Goal: Task Accomplishment & Management: Use online tool/utility

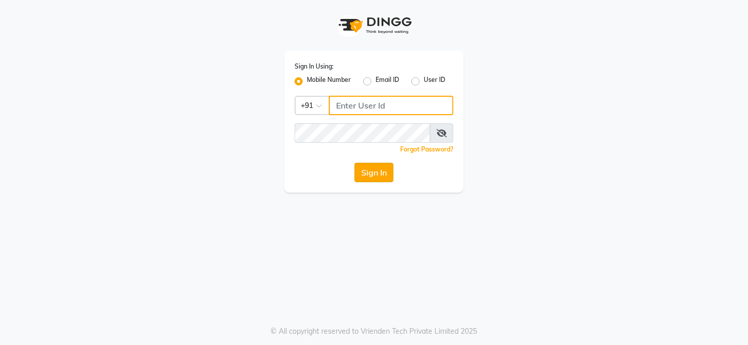
type input "9229963672"
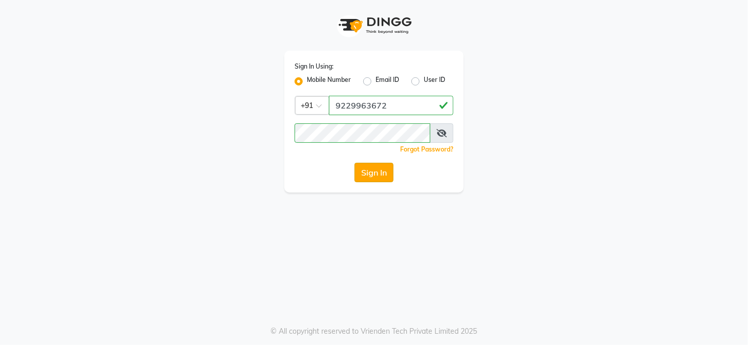
click at [375, 181] on button "Sign In" at bounding box center [373, 172] width 39 height 19
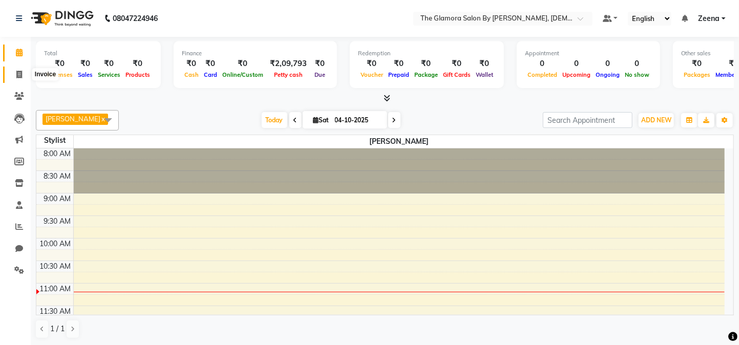
click at [16, 74] on icon at bounding box center [19, 75] width 6 height 8
select select "8241"
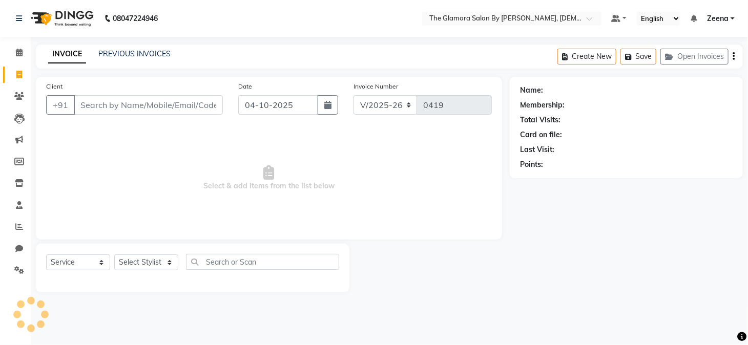
select select "V"
select select "78473"
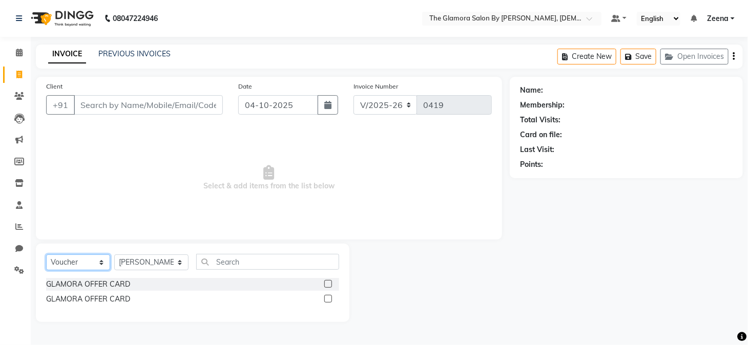
click at [102, 262] on select "Select Service Product Membership Package Voucher Prepaid Gift Card" at bounding box center [78, 263] width 64 height 16
select select "service"
click at [46, 255] on select "Select Service Product Membership Package Voucher Prepaid Gift Card" at bounding box center [78, 263] width 64 height 16
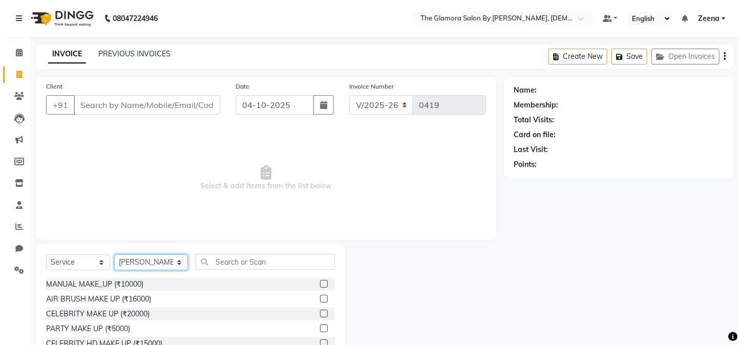
click at [174, 266] on select "Select Stylist [PERSON_NAME] [PERSON_NAME] [PERSON_NAME] GLAMORA SALON BY [PERS…" at bounding box center [151, 263] width 74 height 16
select select "88235"
click at [114, 255] on select "Select Stylist [PERSON_NAME] [PERSON_NAME] [PERSON_NAME] GLAMORA SALON BY [PERS…" at bounding box center [151, 263] width 74 height 16
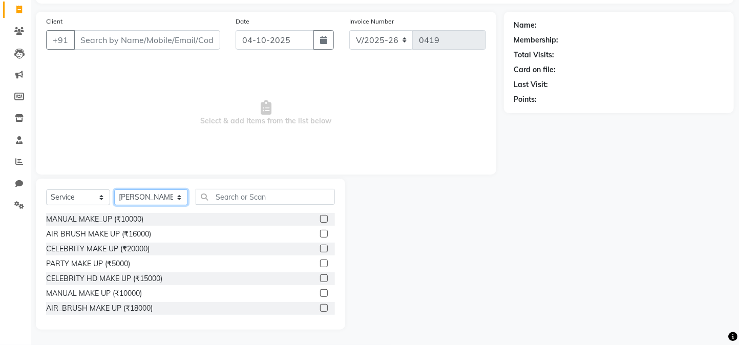
scroll to position [65, 0]
click at [306, 202] on input "text" at bounding box center [265, 197] width 139 height 16
click at [275, 189] on input "text" at bounding box center [265, 197] width 139 height 16
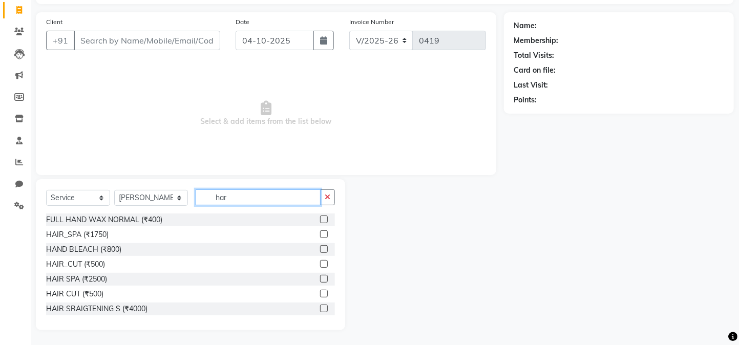
scroll to position [0, 0]
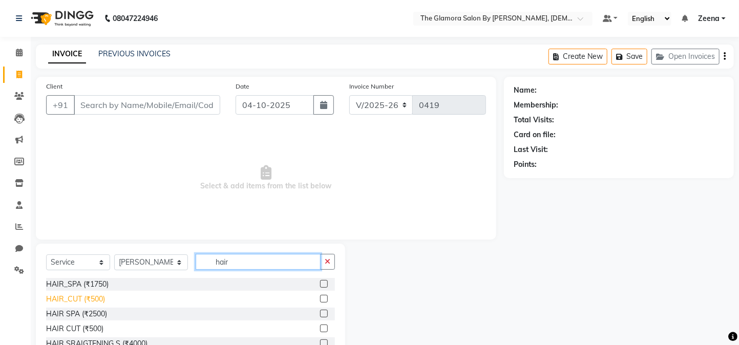
type input "hair"
click at [73, 296] on div "HAIR_CUT (₹500)" at bounding box center [75, 299] width 59 height 11
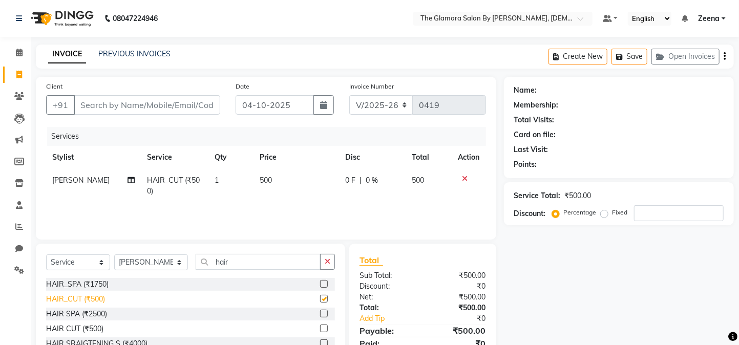
checkbox input "false"
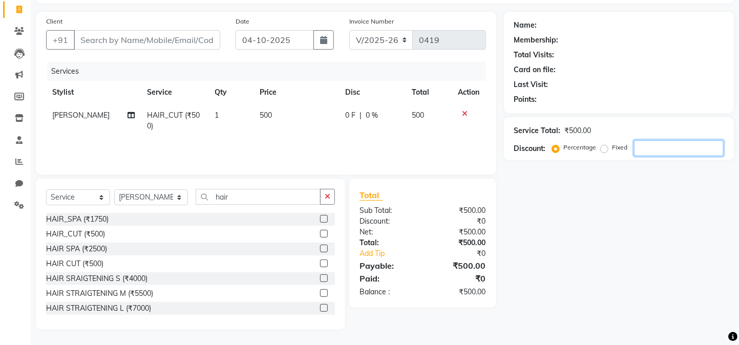
click at [689, 151] on input "number" at bounding box center [679, 148] width 90 height 16
type input "3"
click at [663, 149] on input "40" at bounding box center [679, 148] width 90 height 16
type input "4"
click at [263, 112] on span "500" at bounding box center [266, 115] width 12 height 9
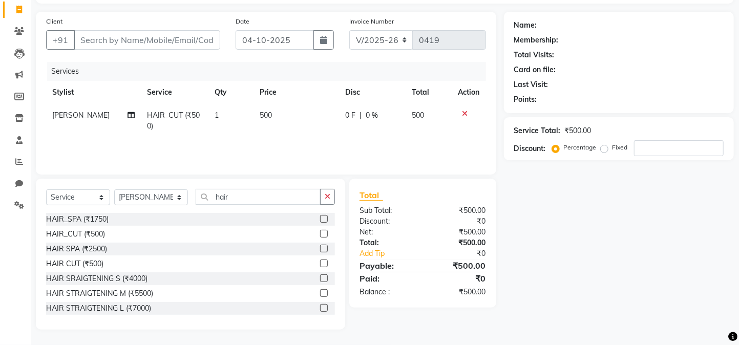
select select "88235"
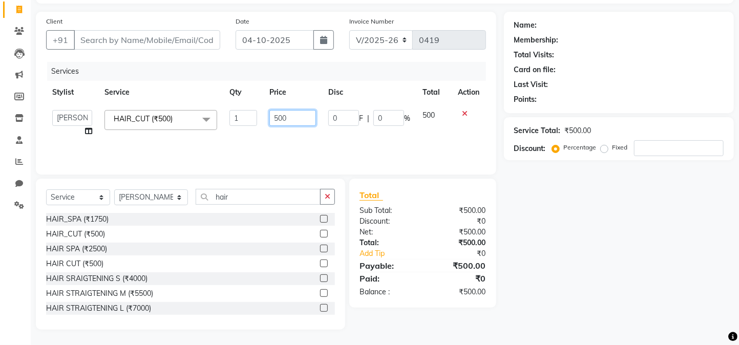
click at [293, 120] on input "500" at bounding box center [292, 118] width 47 height 16
type input "5"
type input "300"
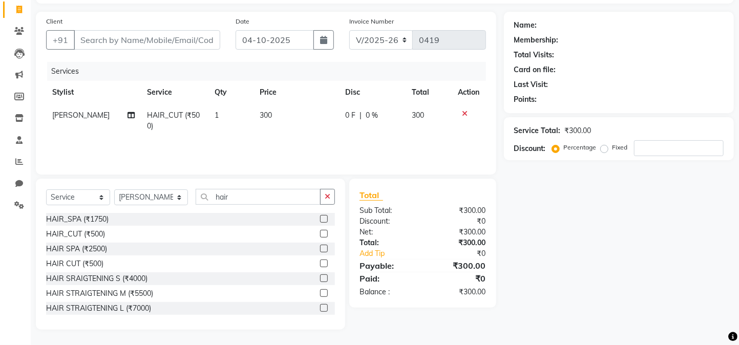
click at [522, 250] on div "Name: Membership: Total Visits: Card on file: Last Visit: Points: Service Total…" at bounding box center [623, 171] width 238 height 318
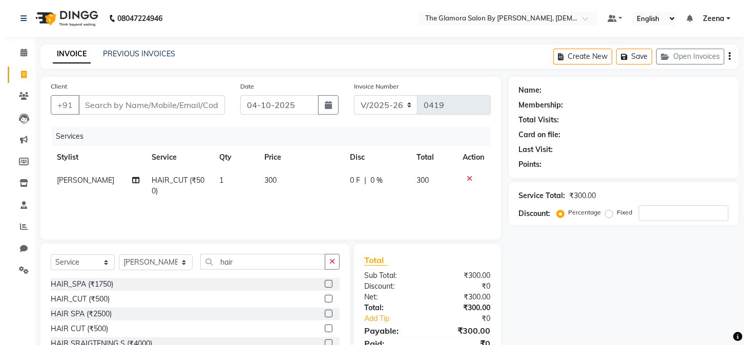
scroll to position [1, 0]
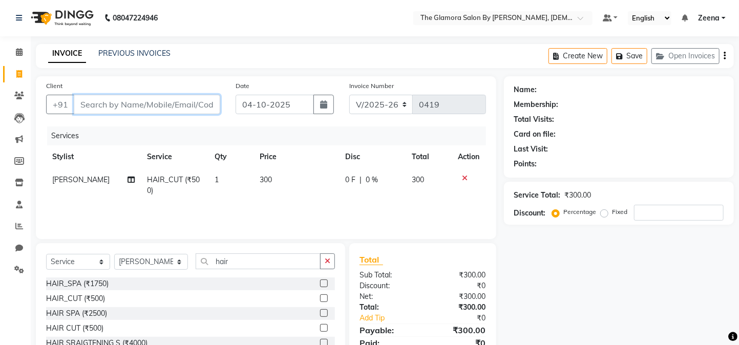
click at [198, 104] on input "Client" at bounding box center [147, 104] width 146 height 19
click at [242, 137] on div "Services" at bounding box center [270, 135] width 447 height 19
click at [253, 201] on td "300" at bounding box center [296, 185] width 86 height 34
select select "88235"
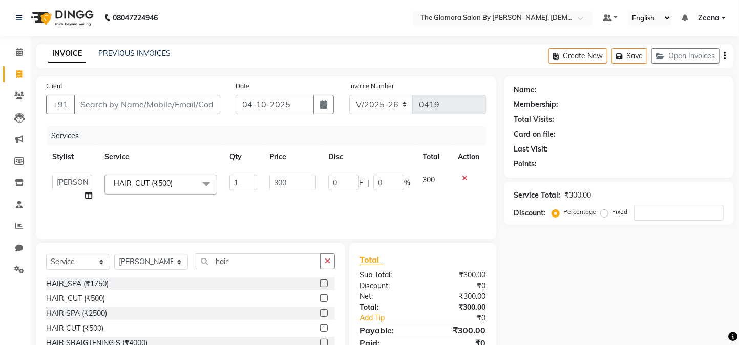
click at [255, 204] on td "1" at bounding box center [242, 187] width 39 height 39
click at [179, 112] on input "Client" at bounding box center [147, 104] width 146 height 19
click at [195, 104] on input "Client" at bounding box center [147, 104] width 146 height 19
type input "9"
type input "0"
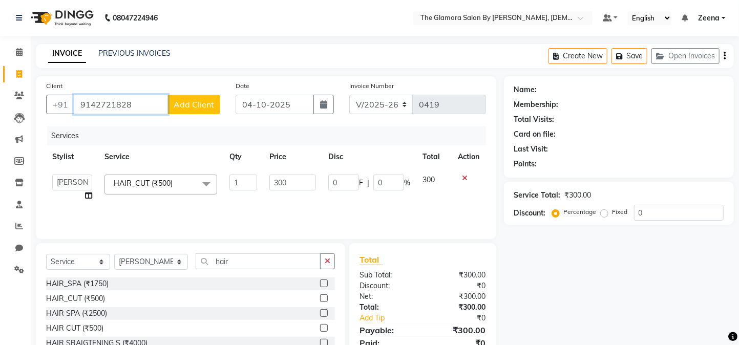
type input "9142721828"
click at [190, 102] on span "Add Client" at bounding box center [194, 104] width 40 height 10
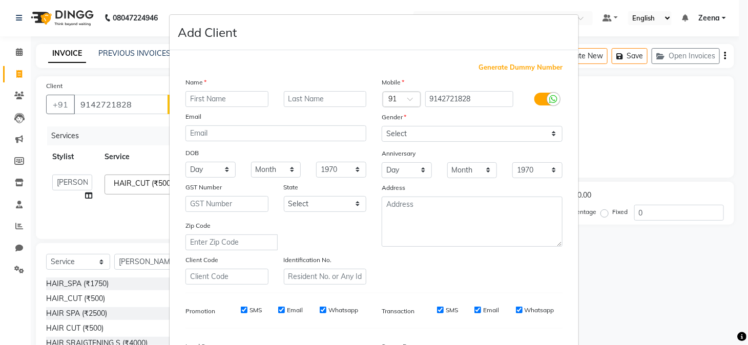
drag, startPoint x: 229, startPoint y: 96, endPoint x: 247, endPoint y: 97, distance: 18.5
click at [247, 97] on input "text" at bounding box center [226, 99] width 83 height 16
type input "aditi"
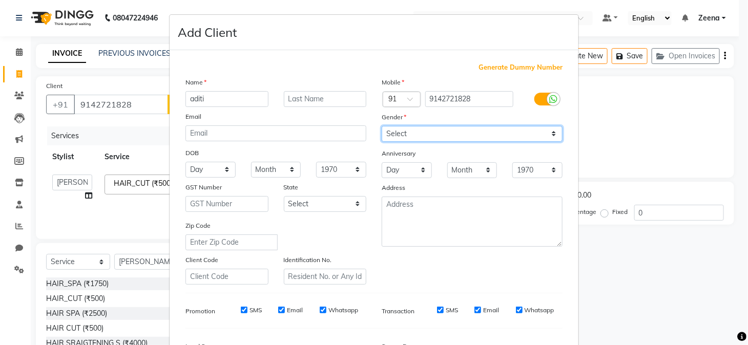
click at [431, 135] on select "Select [DEMOGRAPHIC_DATA] [DEMOGRAPHIC_DATA] Other Prefer Not To Say" at bounding box center [471, 134] width 181 height 16
select select "[DEMOGRAPHIC_DATA]"
click at [381, 126] on select "Select [DEMOGRAPHIC_DATA] [DEMOGRAPHIC_DATA] Other Prefer Not To Say" at bounding box center [471, 134] width 181 height 16
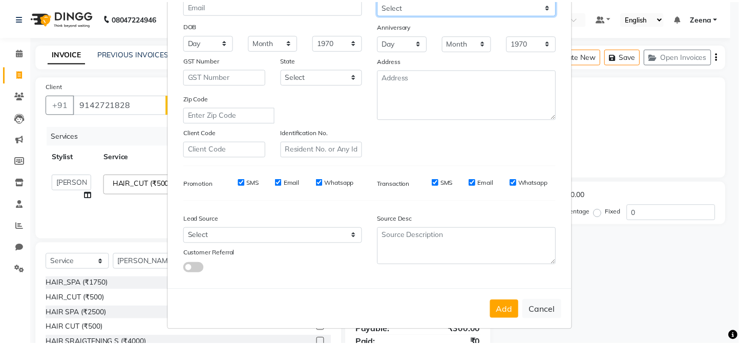
scroll to position [127, 0]
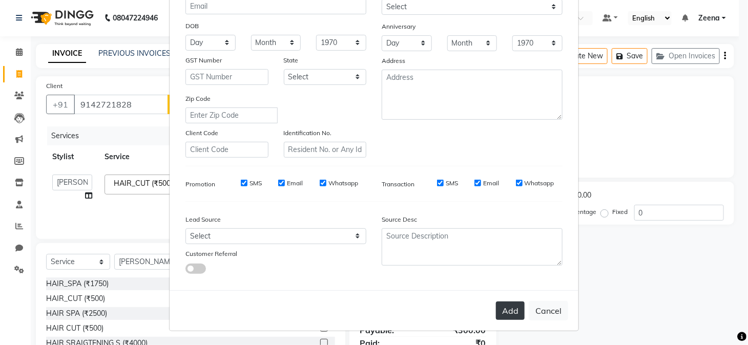
click at [496, 312] on button "Add" at bounding box center [510, 311] width 29 height 18
select select
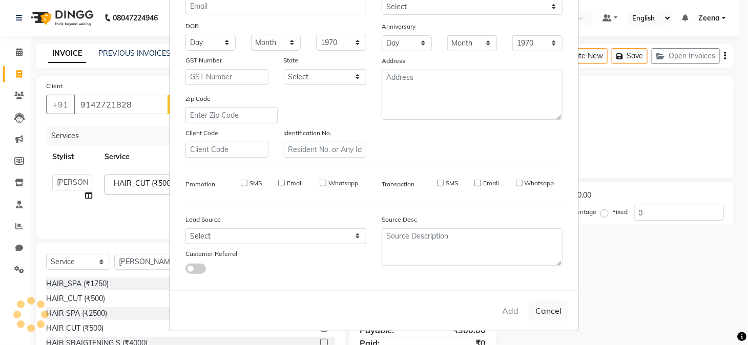
select select
checkbox input "false"
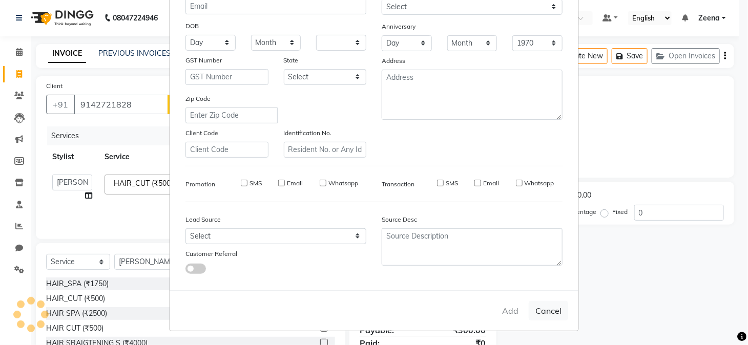
checkbox input "false"
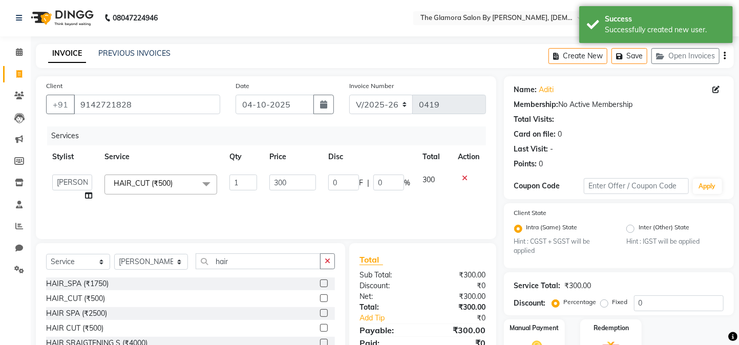
scroll to position [71, 0]
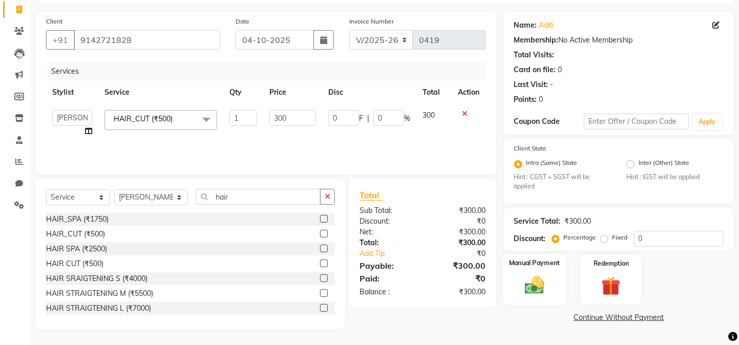
click at [535, 282] on img at bounding box center [534, 285] width 32 height 23
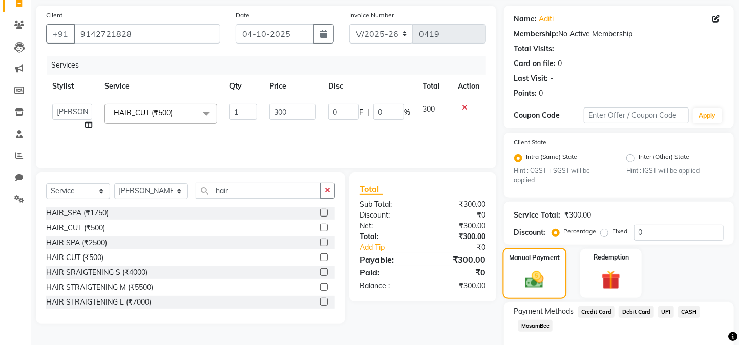
scroll to position [137, 0]
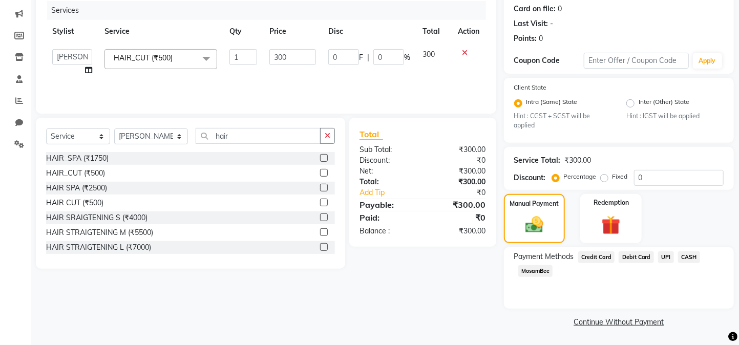
click at [684, 254] on span "CASH" at bounding box center [689, 257] width 22 height 12
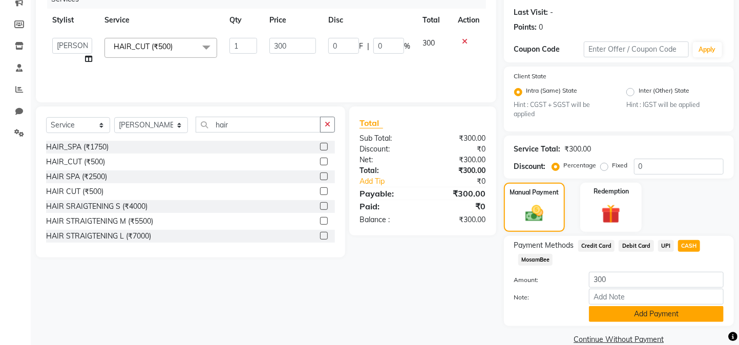
click at [618, 322] on button "Add Payment" at bounding box center [656, 314] width 135 height 16
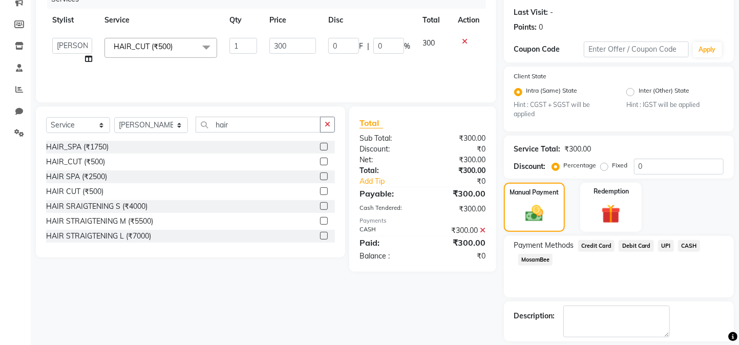
scroll to position [195, 0]
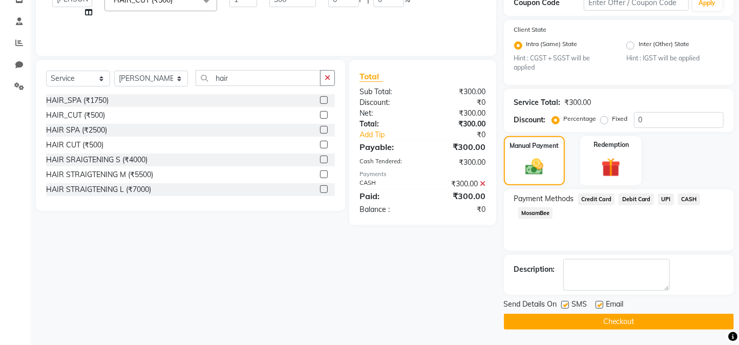
click at [556, 323] on button "Checkout" at bounding box center [619, 322] width 230 height 16
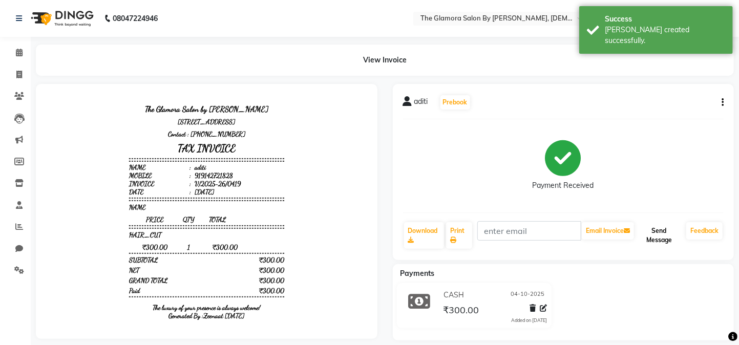
click at [646, 234] on button "Send Message" at bounding box center [659, 235] width 46 height 27
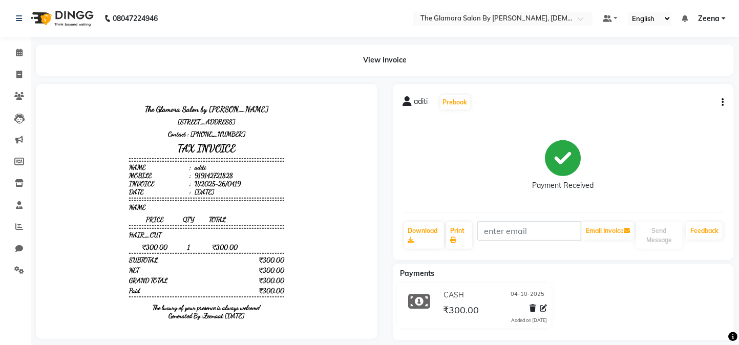
select select "service"
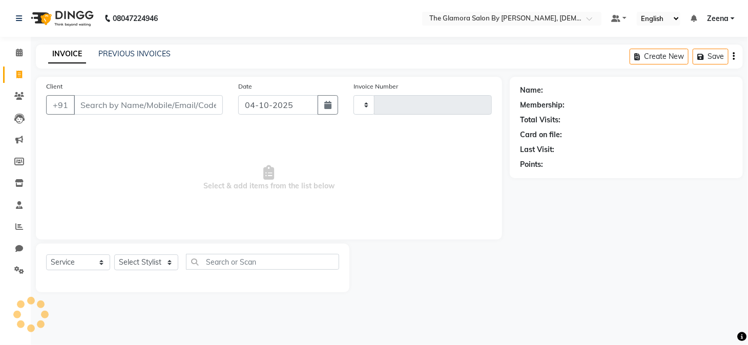
type input "0420"
select select "8241"
select select "V"
select select "78473"
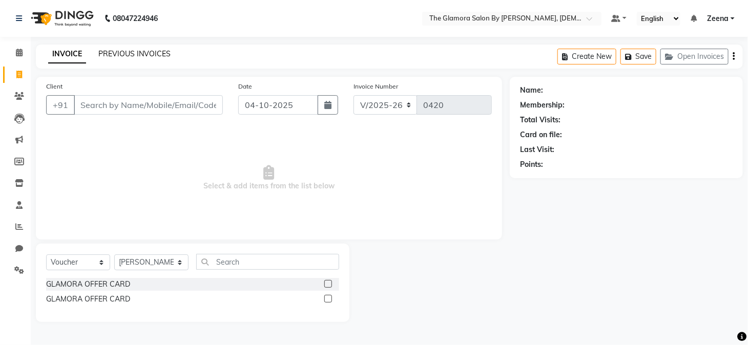
click at [153, 51] on link "PREVIOUS INVOICES" at bounding box center [134, 53] width 72 height 9
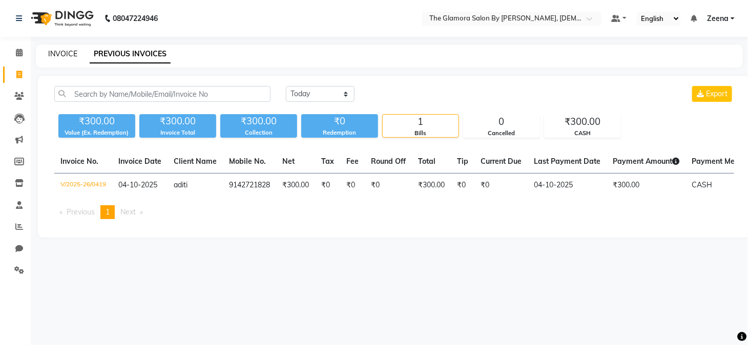
click at [54, 54] on link "INVOICE" at bounding box center [62, 53] width 29 height 9
select select "service"
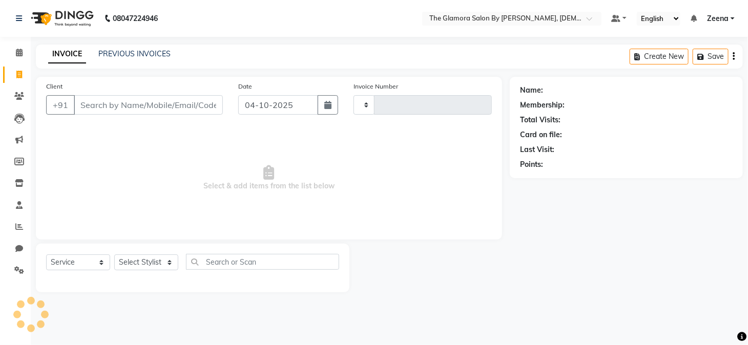
type input "0420"
select select "8241"
select select "V"
select select "78473"
